Goal: Find specific page/section: Find specific page/section

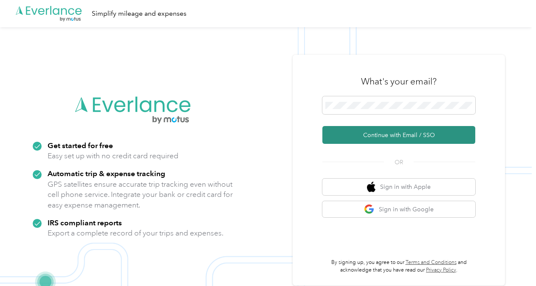
click at [368, 141] on button "Continue with Email / SSO" at bounding box center [398, 135] width 153 height 18
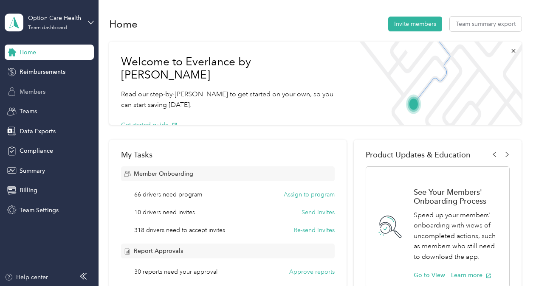
click at [32, 88] on span "Members" at bounding box center [33, 92] width 26 height 9
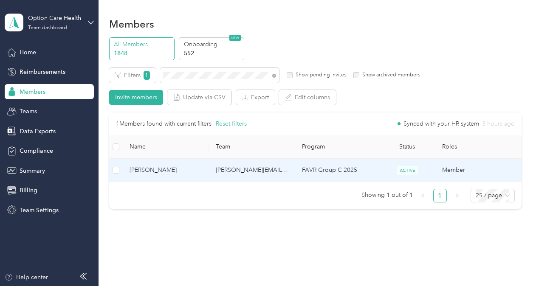
click at [190, 169] on span "[PERSON_NAME]" at bounding box center [166, 170] width 73 height 9
